Goal: Browse casually: Explore the website without a specific task or goal

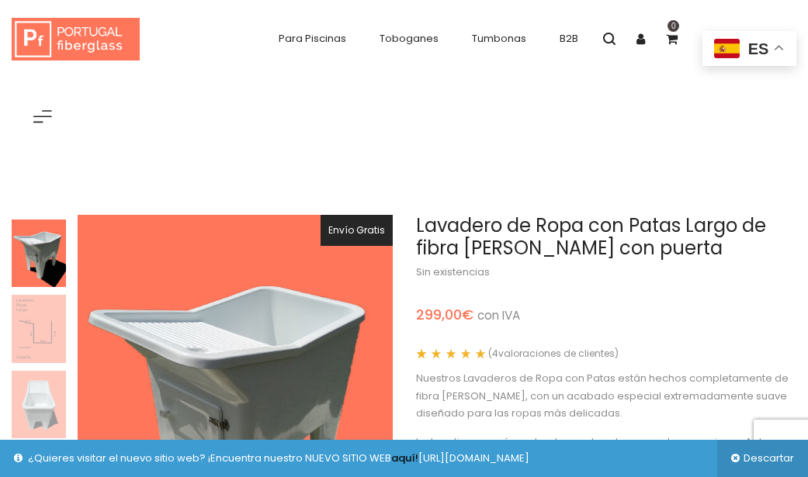
click at [36, 295] on img at bounding box center [39, 329] width 54 height 68
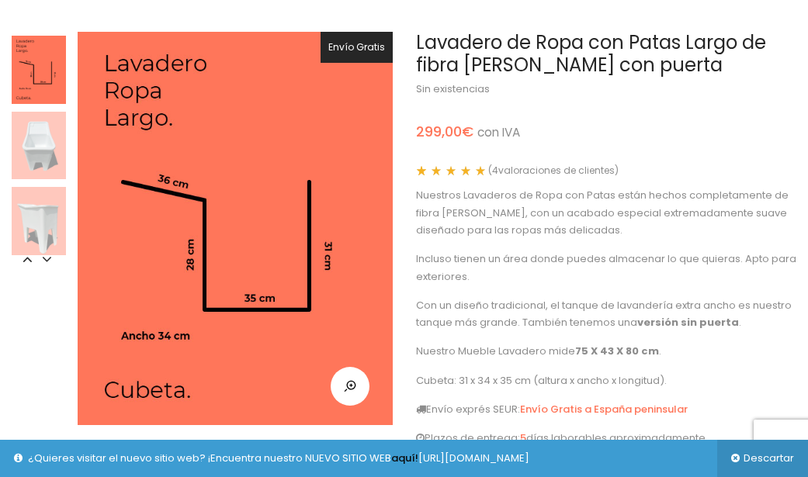
click at [36, 140] on img at bounding box center [39, 146] width 54 height 68
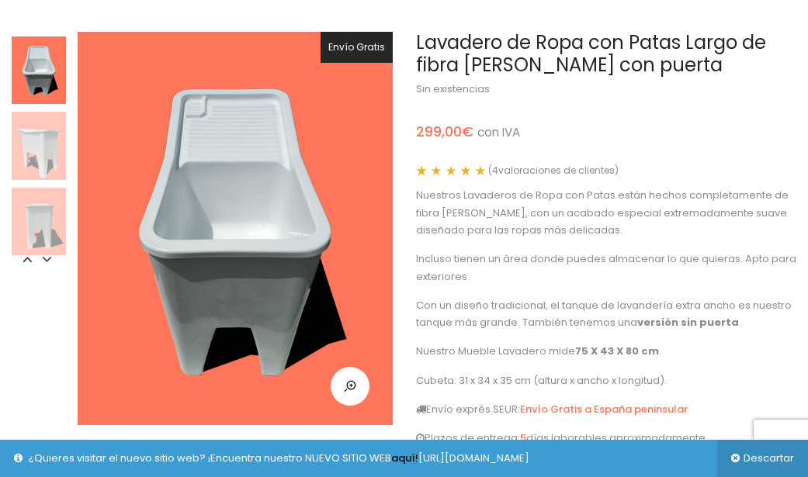
click at [36, 140] on img at bounding box center [39, 146] width 54 height 68
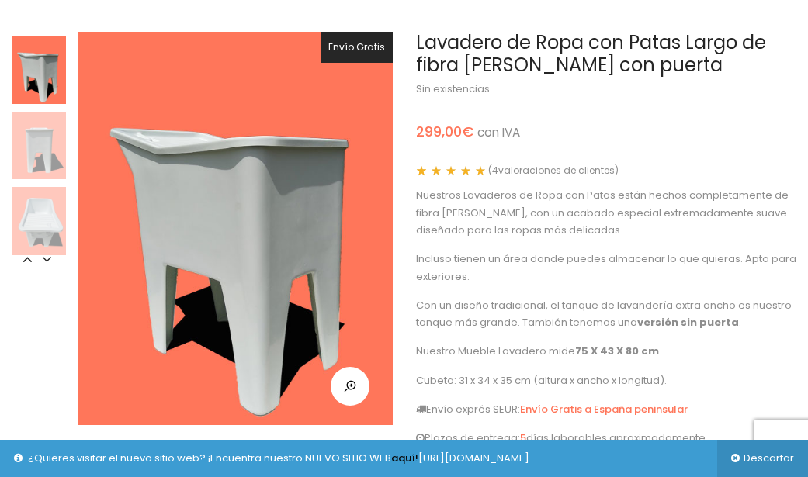
click at [33, 57] on img at bounding box center [39, 70] width 54 height 68
click at [29, 260] on icon at bounding box center [27, 259] width 16 height 16
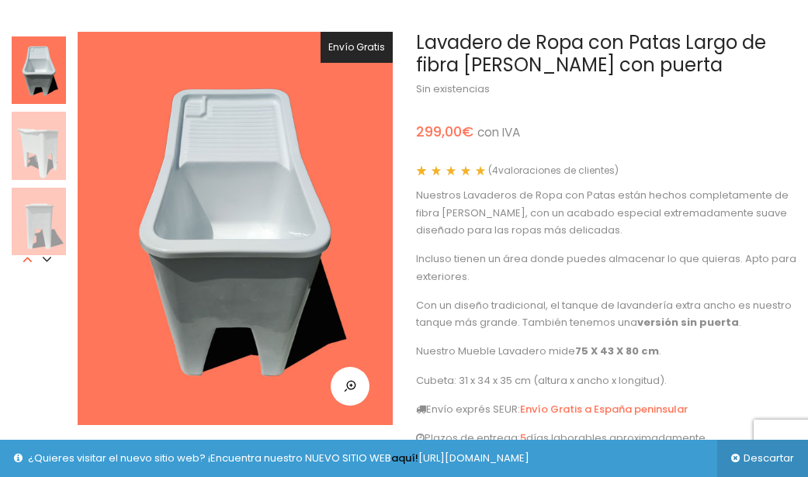
click at [29, 260] on icon at bounding box center [27, 259] width 16 height 16
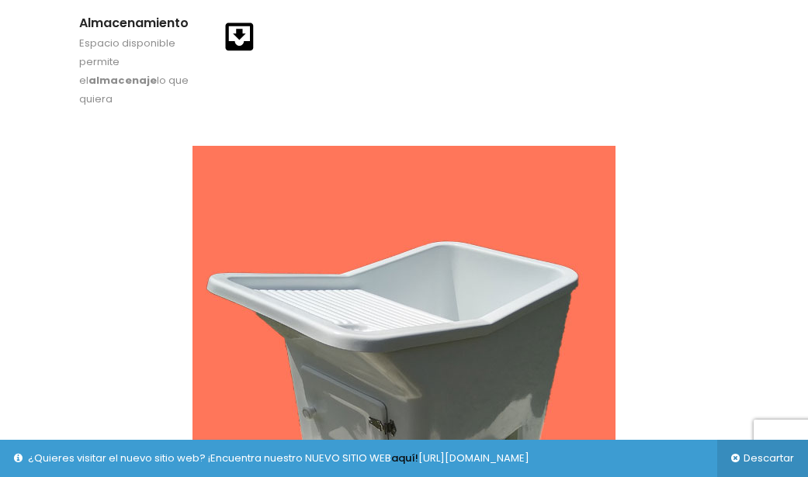
scroll to position [1631, 0]
